Goal: Check status: Check status

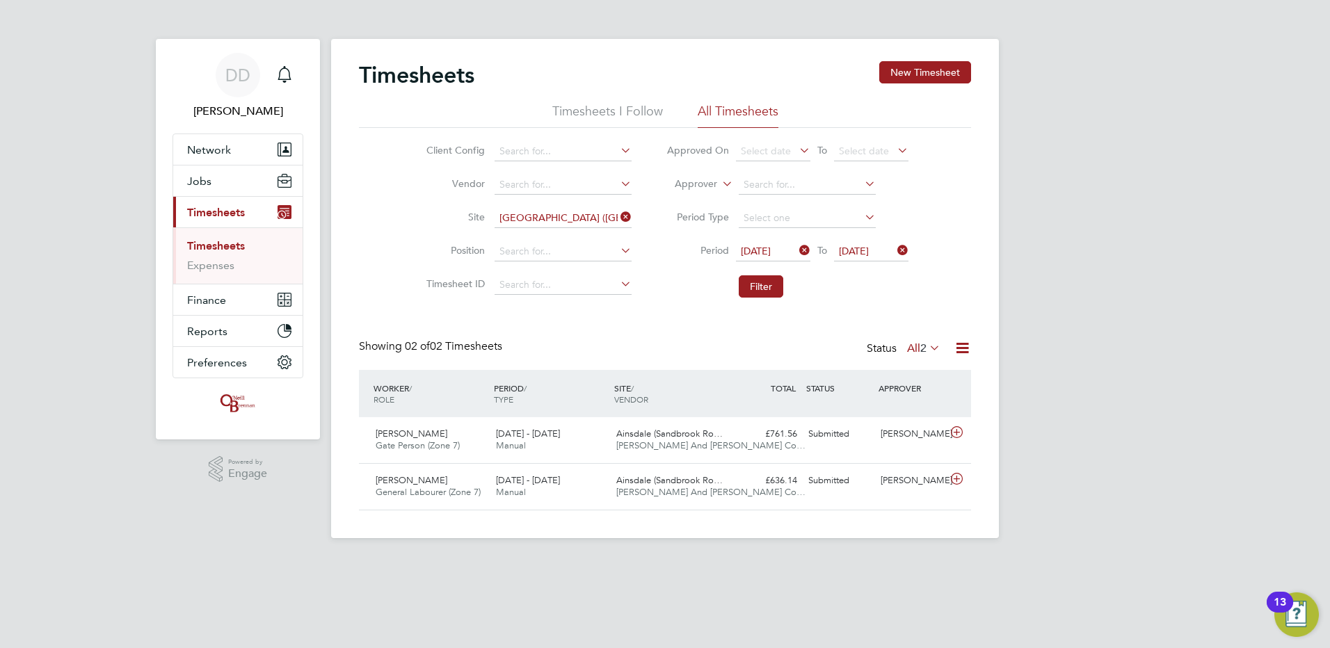
scroll to position [35, 121]
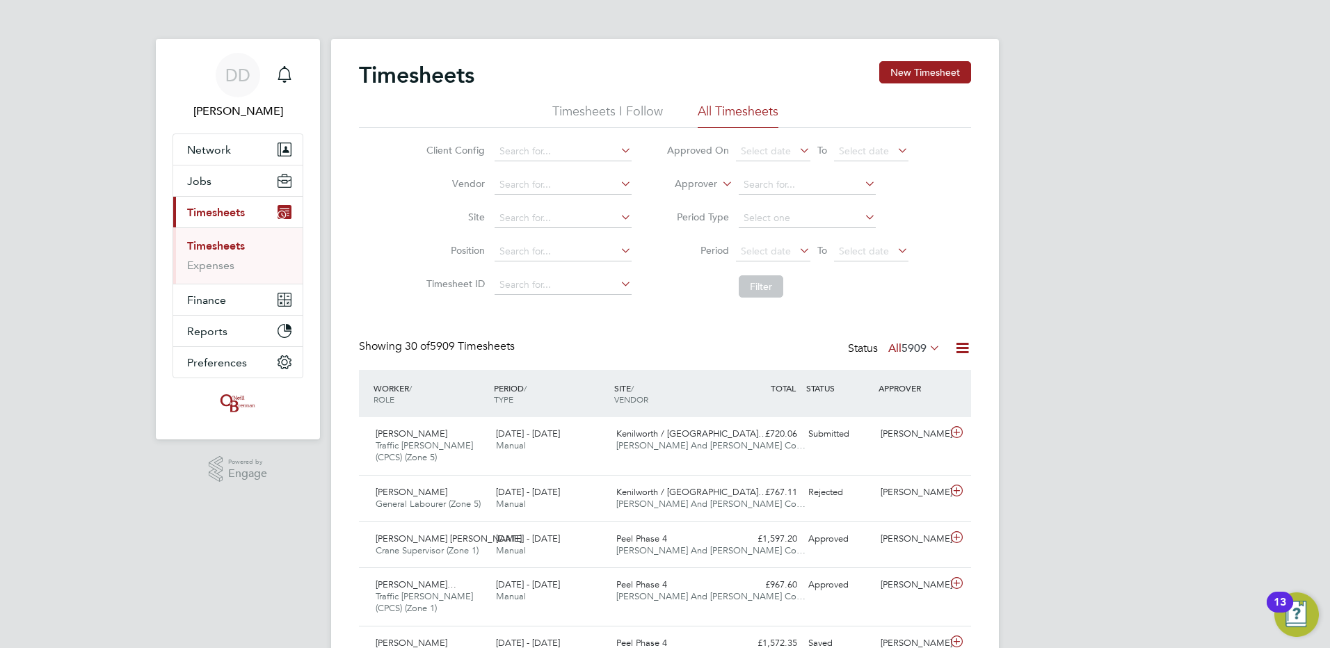
click at [238, 245] on link "Timesheets" at bounding box center [216, 245] width 58 height 13
click at [894, 252] on icon at bounding box center [894, 250] width 0 height 19
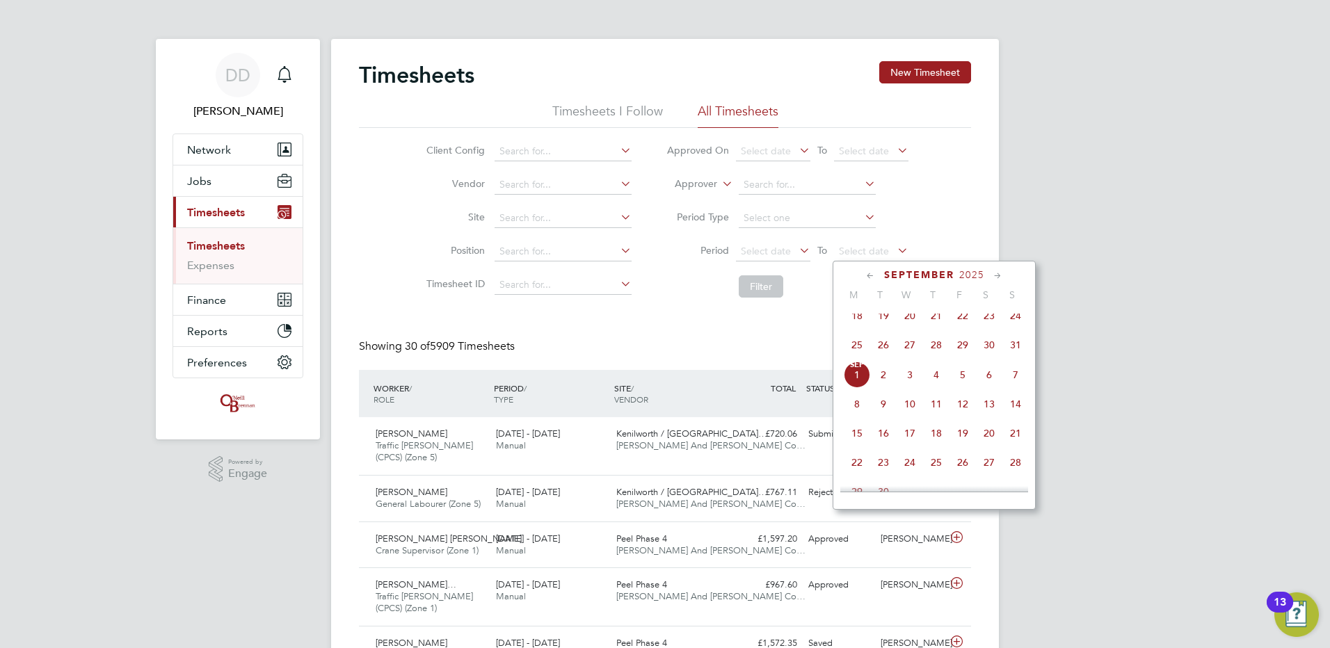
click at [1015, 347] on span "31" at bounding box center [1015, 345] width 26 height 26
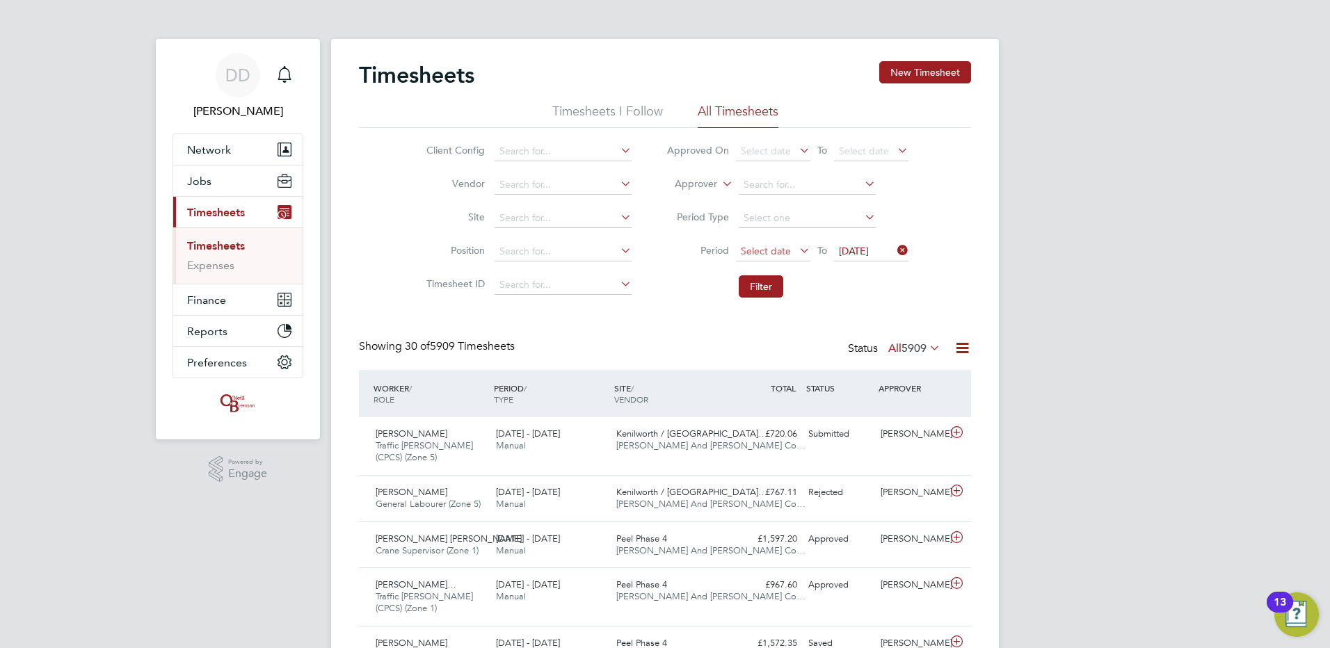
click at [766, 250] on span "Select date" at bounding box center [766, 251] width 50 height 13
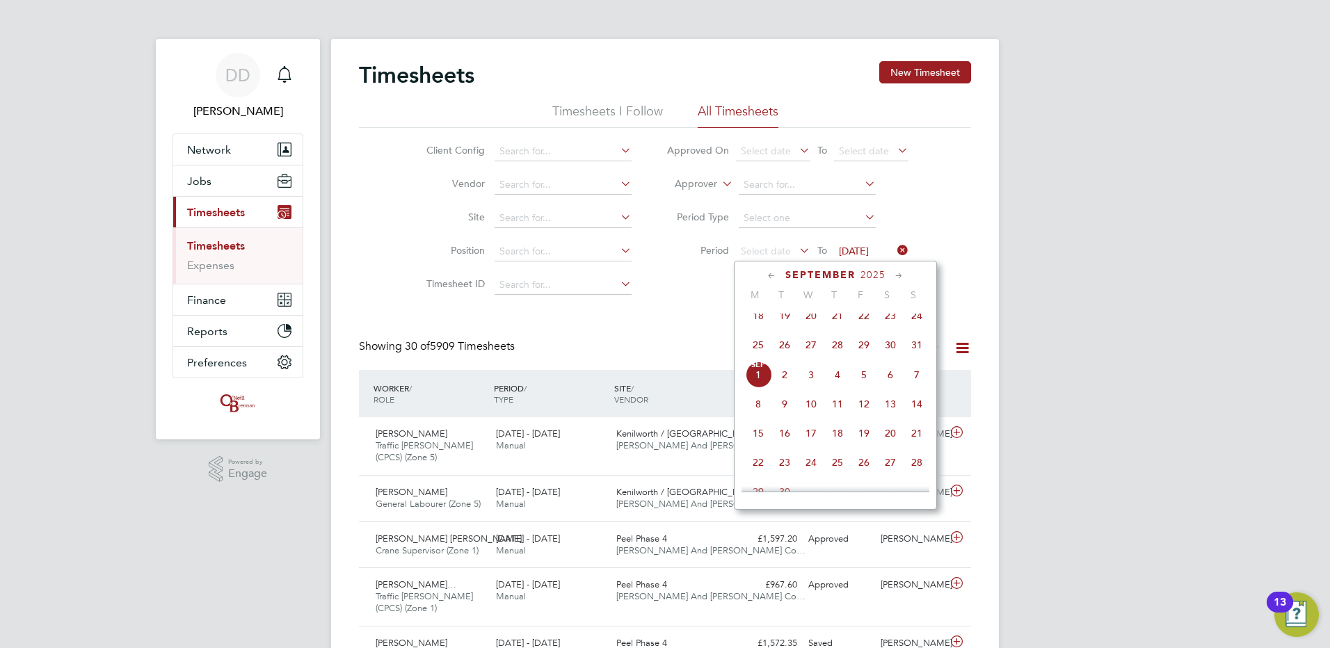
click at [758, 351] on span "25" at bounding box center [758, 345] width 26 height 26
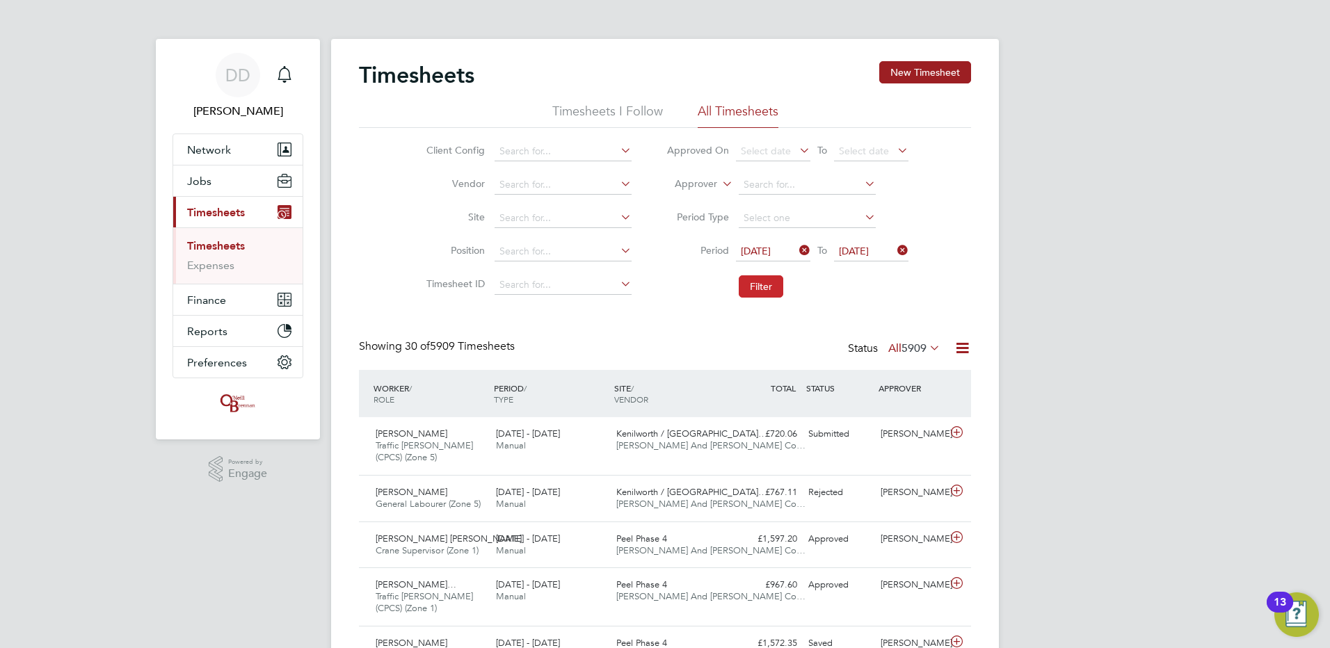
click at [756, 284] on button "Filter" at bounding box center [761, 286] width 45 height 22
click at [606, 210] on input at bounding box center [562, 218] width 137 height 19
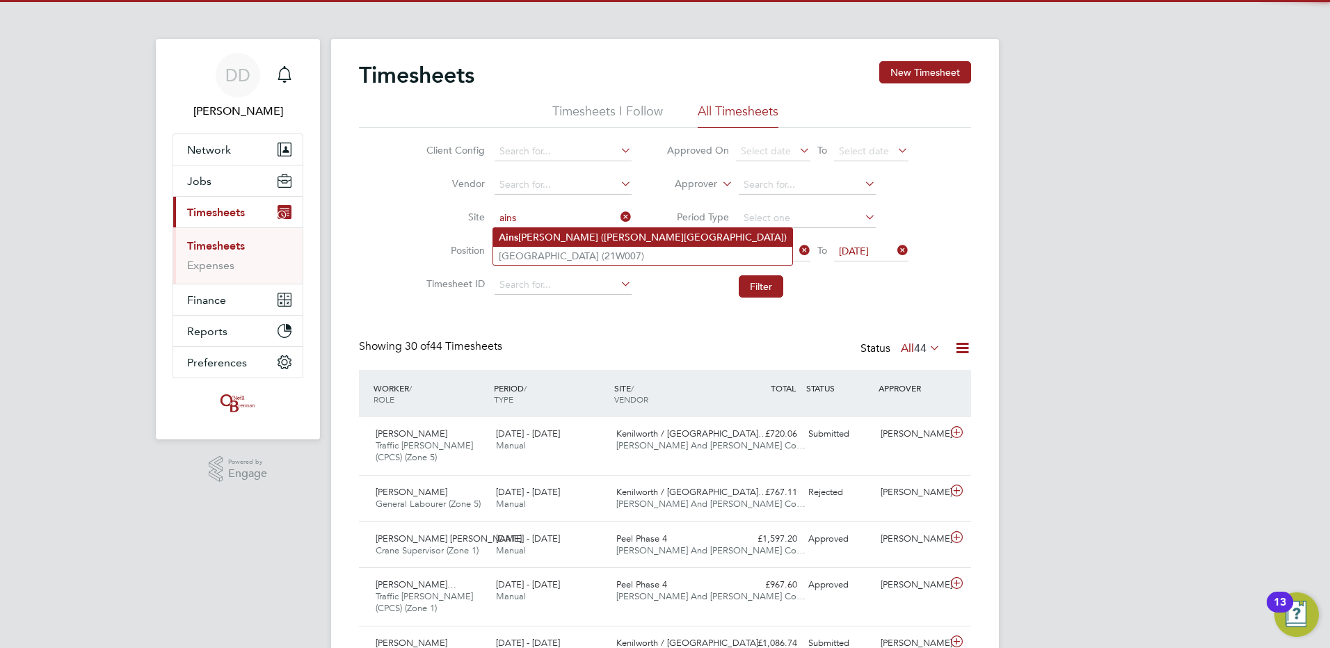
click at [590, 232] on li "[PERSON_NAME] ([PERSON_NAME][GEOGRAPHIC_DATA])" at bounding box center [642, 237] width 299 height 19
type input "[GEOGRAPHIC_DATA] ([GEOGRAPHIC_DATA])"
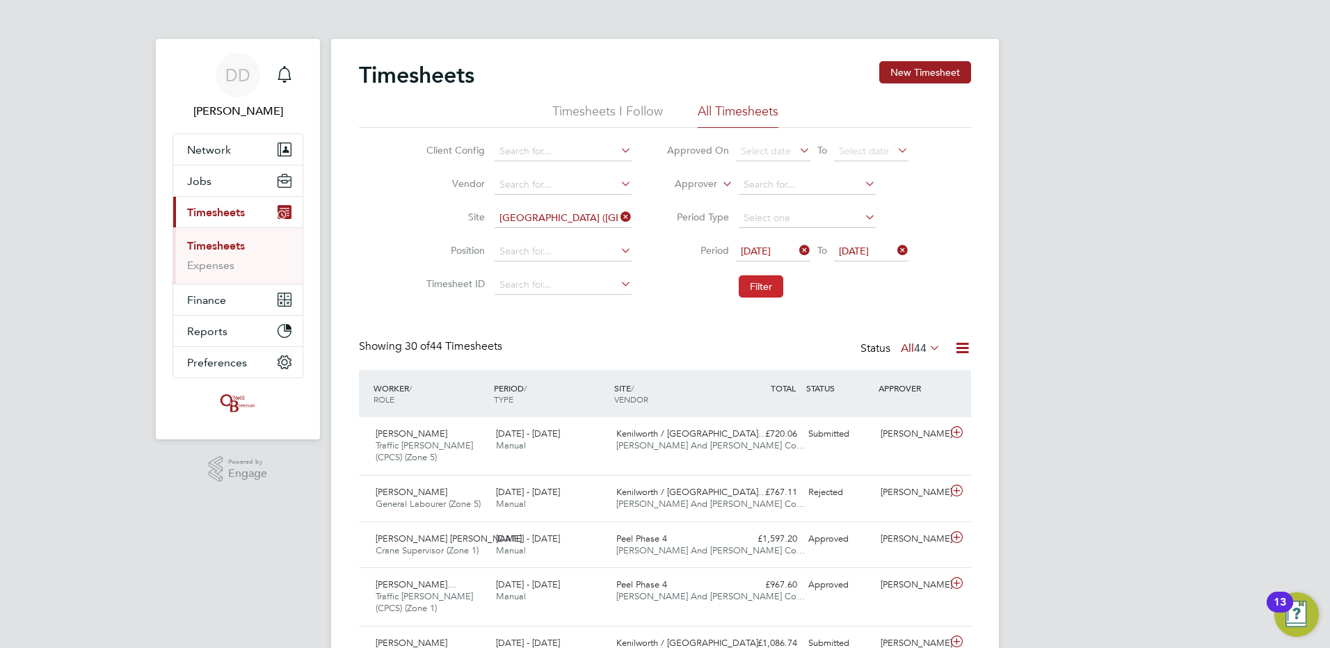
click at [764, 284] on button "Filter" at bounding box center [761, 286] width 45 height 22
